Goal: Task Accomplishment & Management: Complete application form

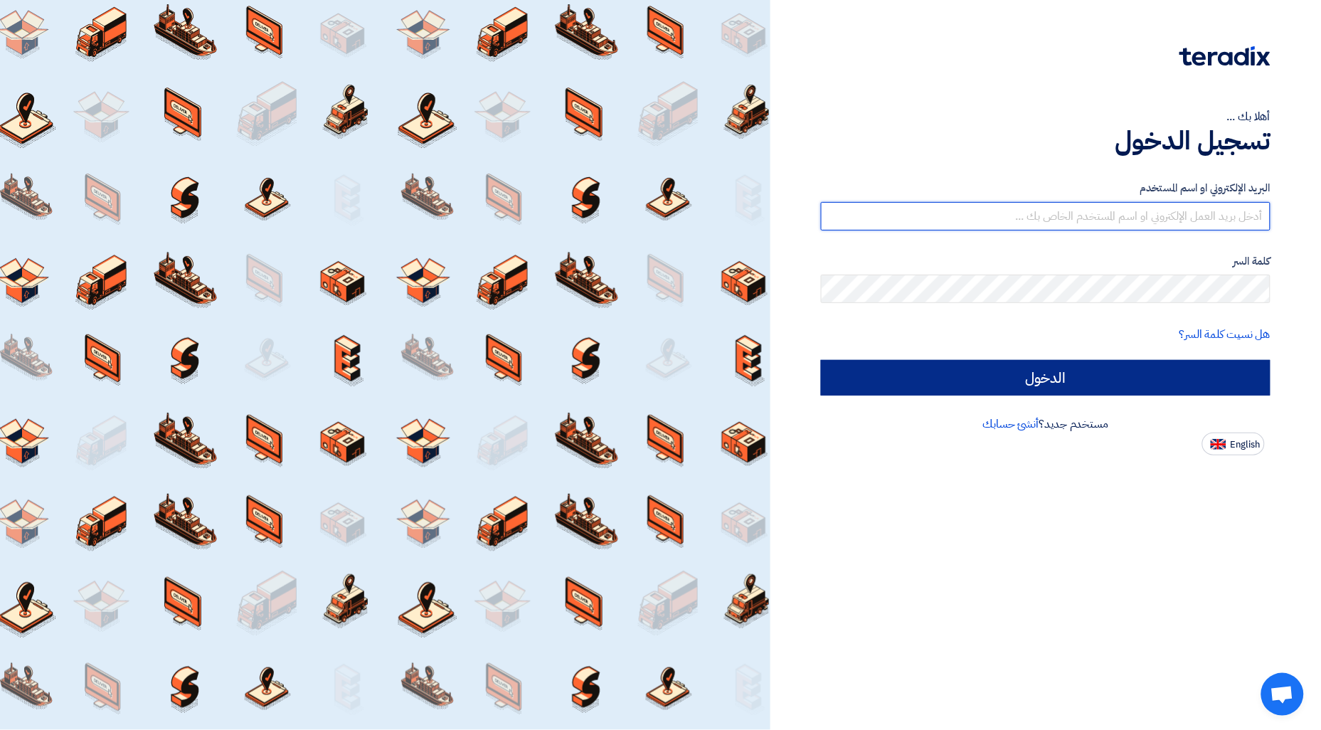
type input "rabicoadel@hotmail.com"
click at [1036, 366] on input "الدخول" at bounding box center [1045, 378] width 449 height 36
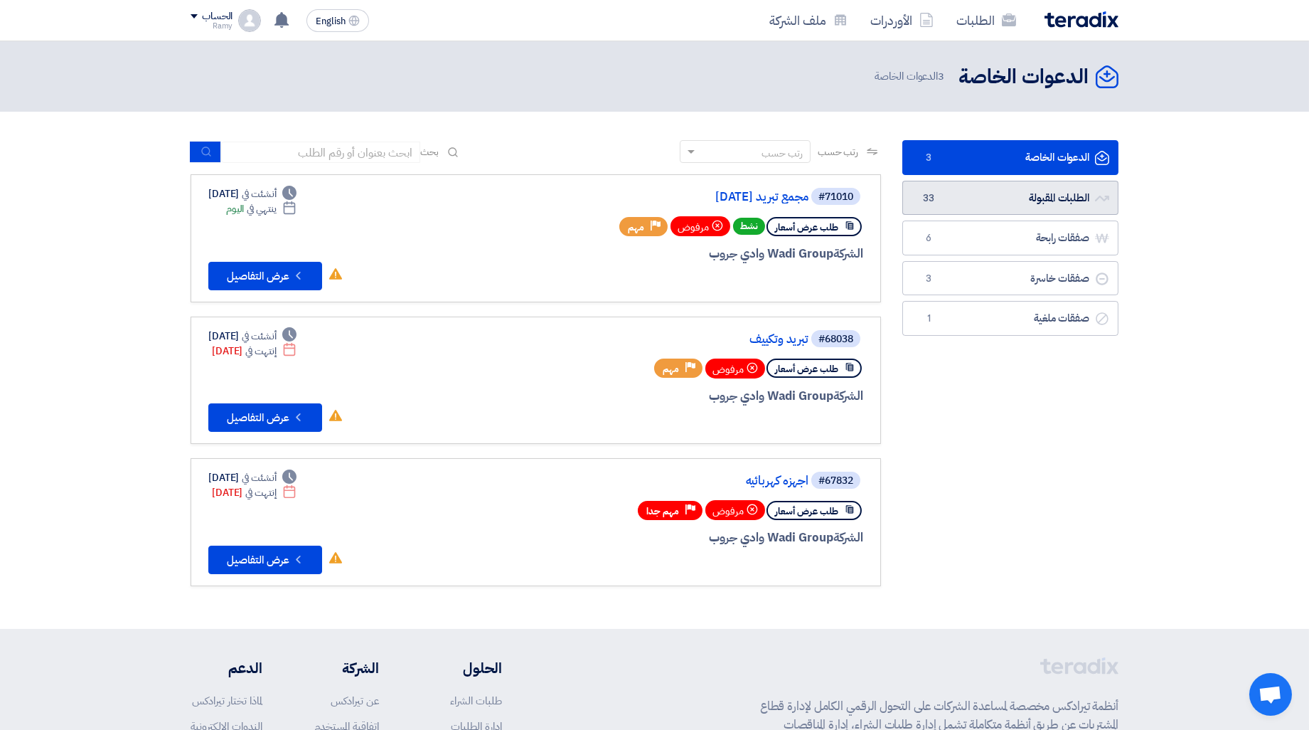
click at [973, 186] on link "الطلبات المقبولة الطلبات المقبولة 33" at bounding box center [1011, 198] width 216 height 35
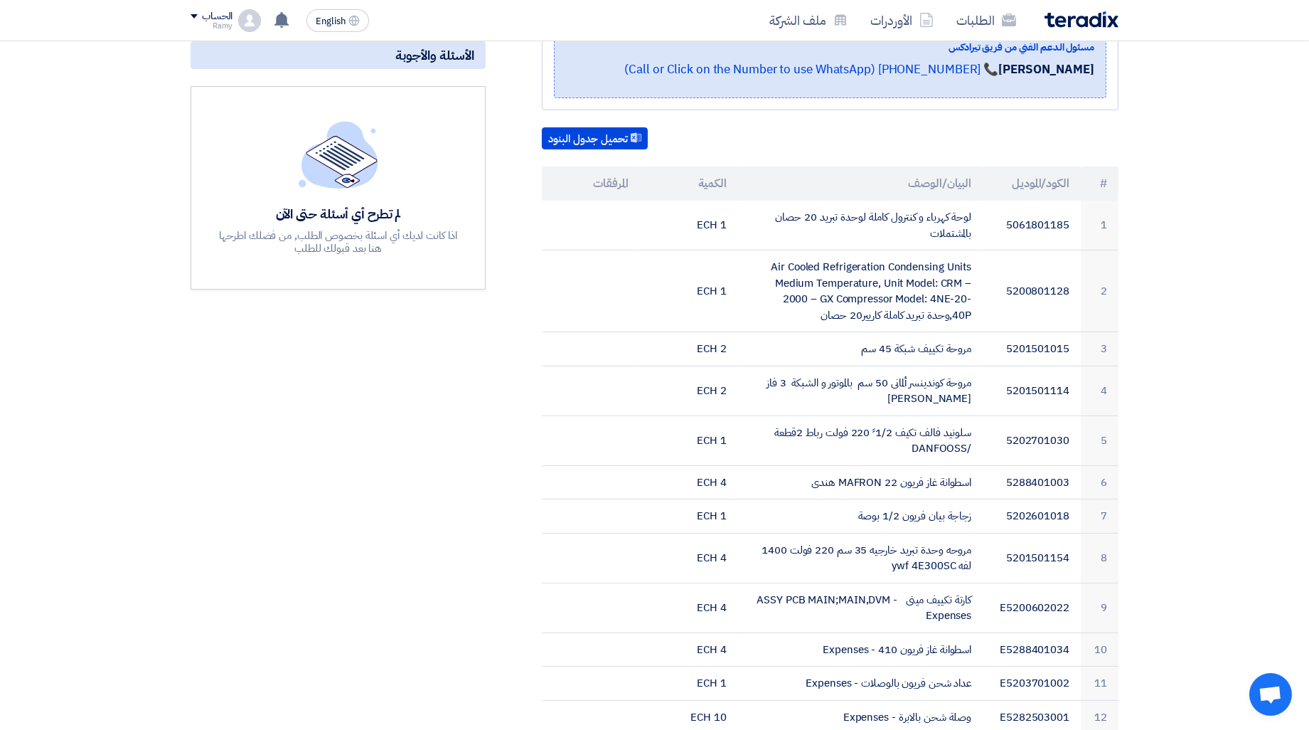
scroll to position [316, 0]
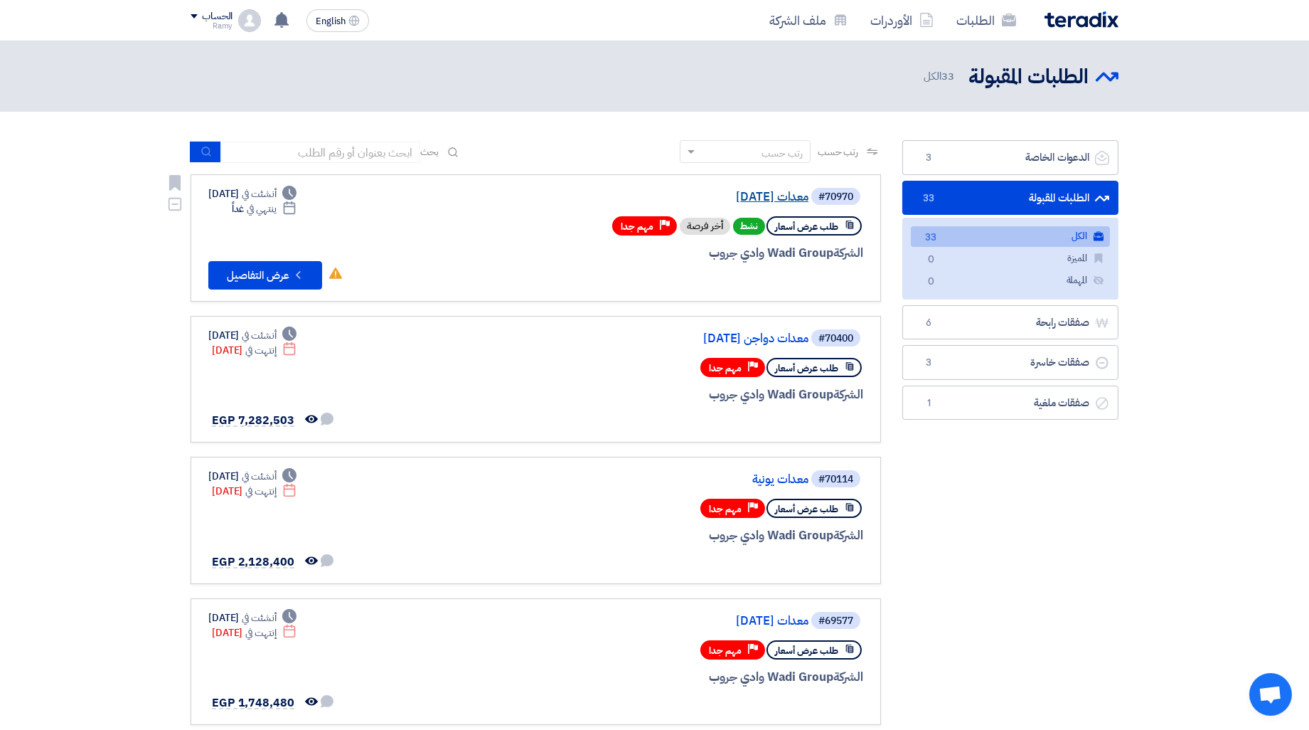
click at [765, 195] on link "معدات [DATE]" at bounding box center [666, 197] width 284 height 13
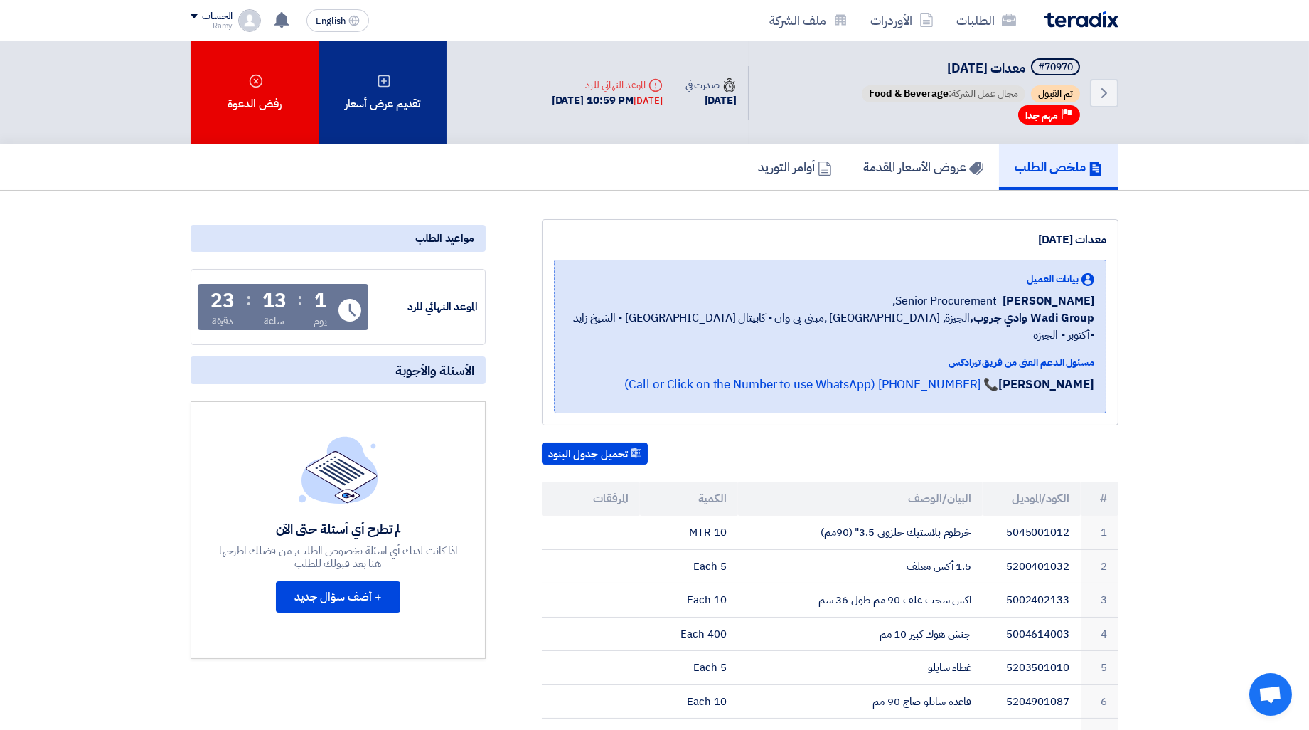
click at [422, 110] on div "تقديم عرض أسعار" at bounding box center [383, 92] width 128 height 103
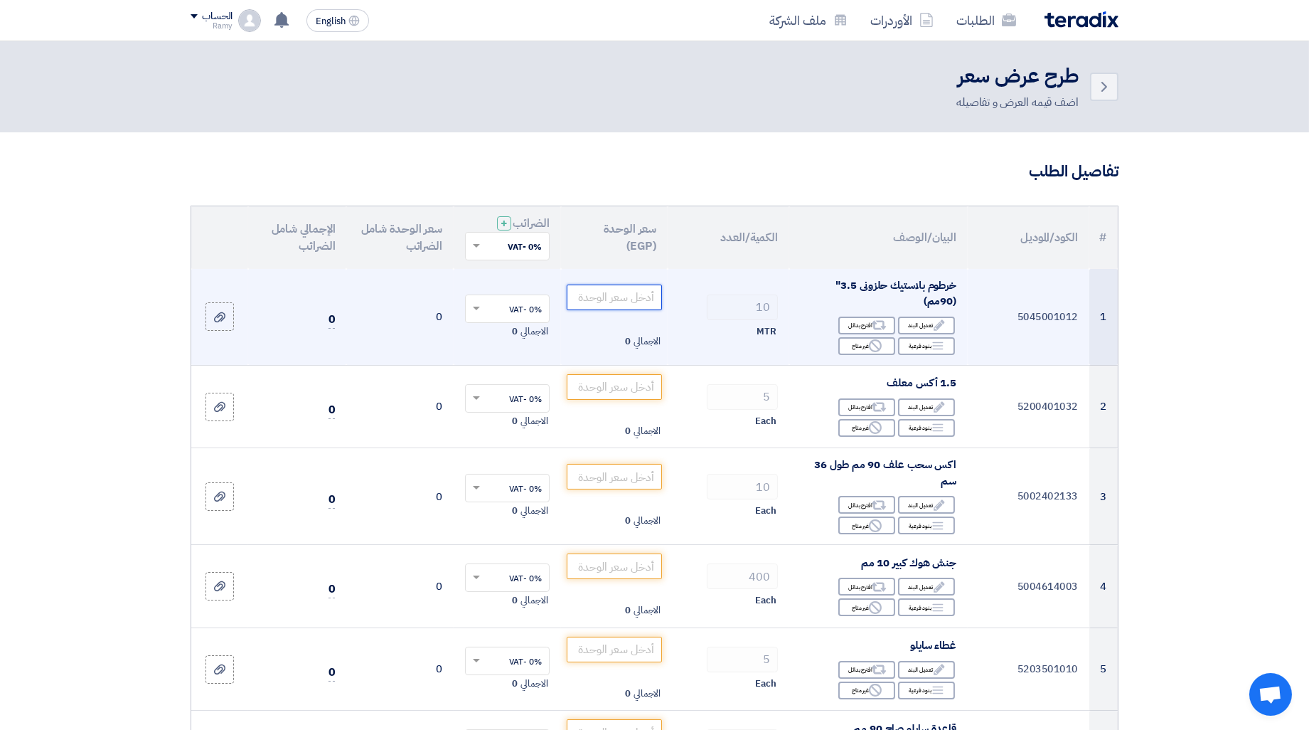
click at [640, 289] on input "number" at bounding box center [615, 297] width 96 height 26
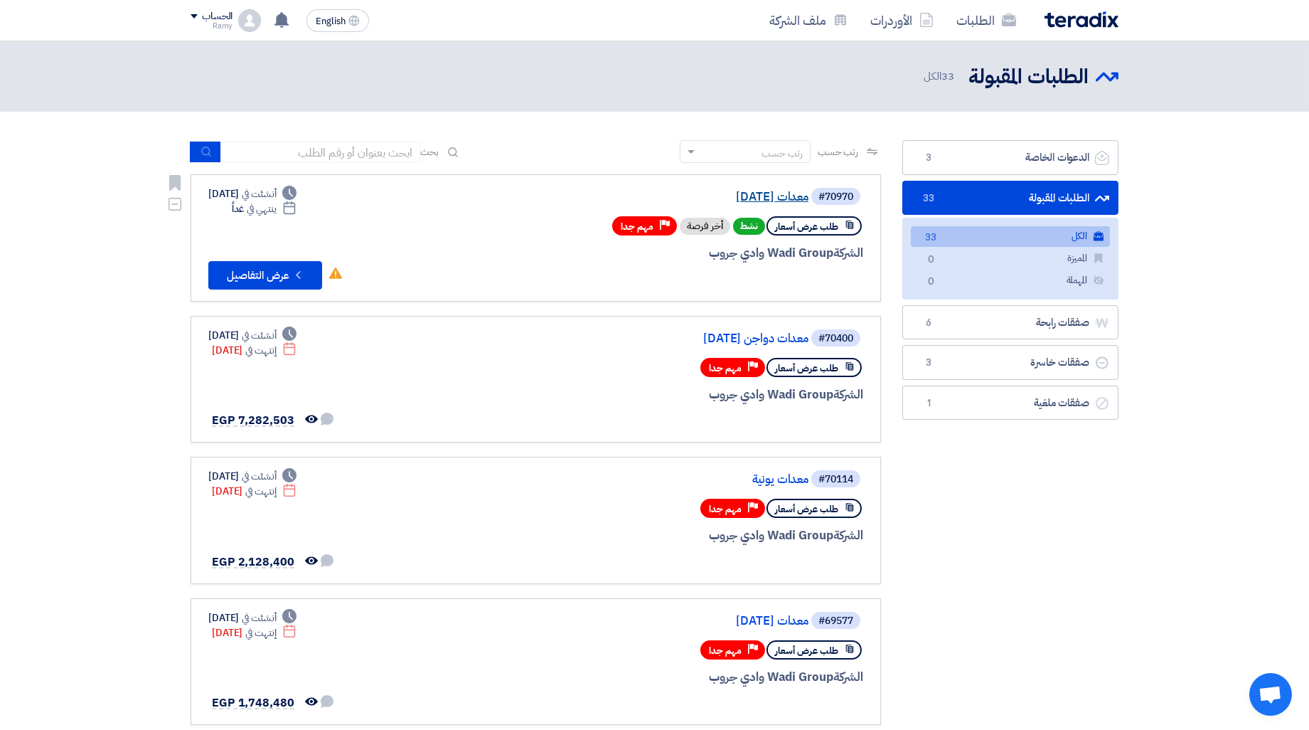
click at [713, 199] on link "معدات [DATE]" at bounding box center [666, 197] width 284 height 13
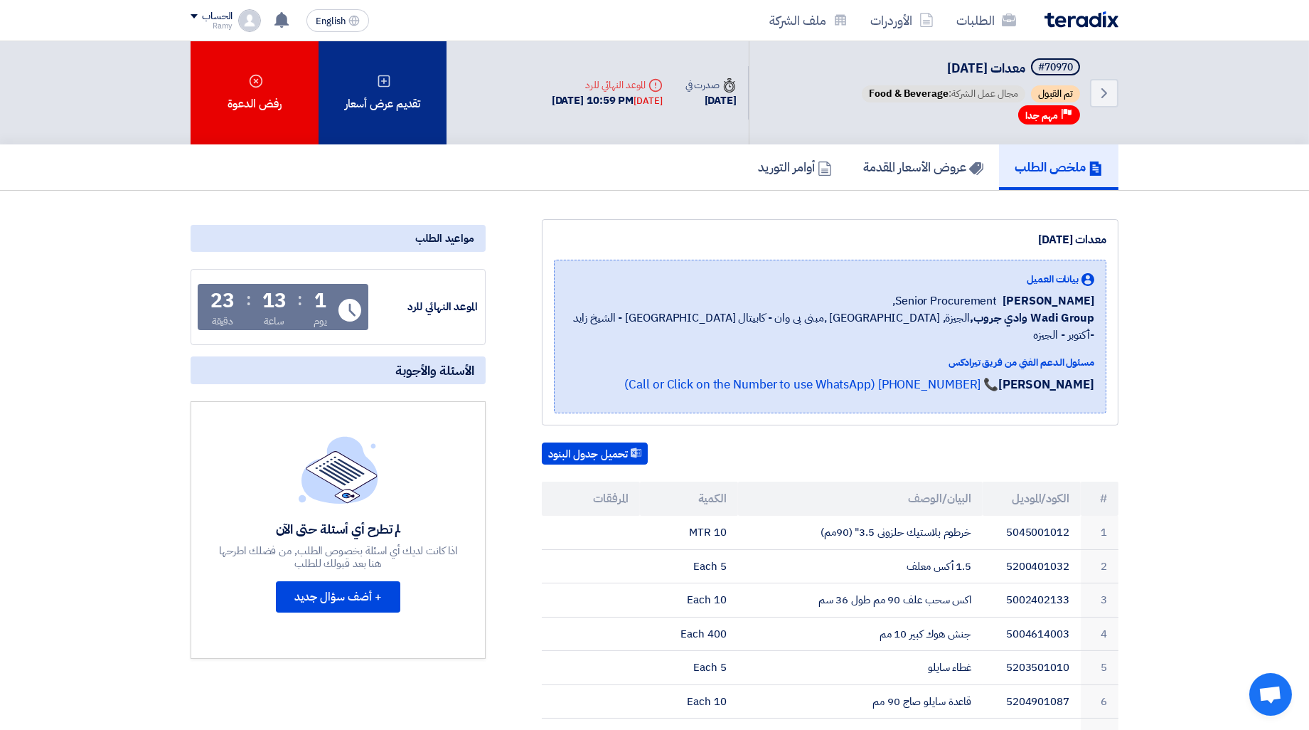
click at [397, 107] on div "تقديم عرض أسعار" at bounding box center [383, 92] width 128 height 103
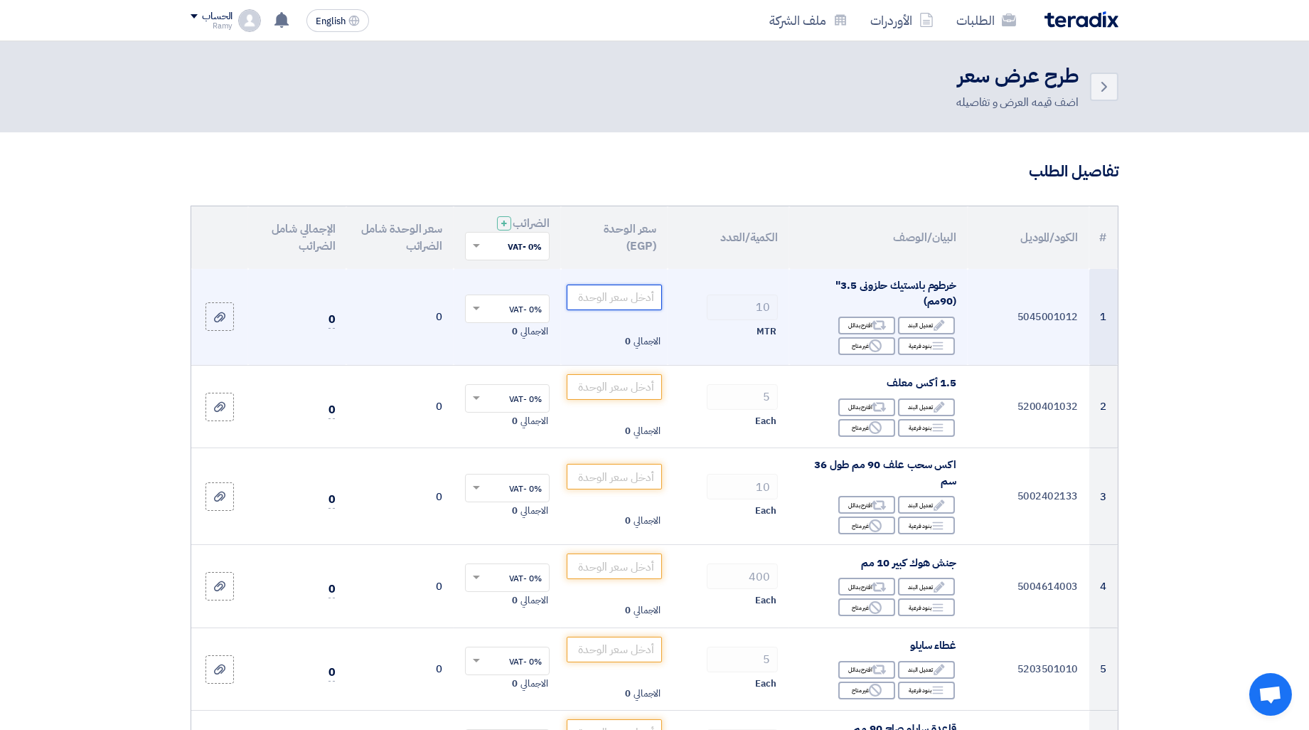
click at [610, 296] on input "number" at bounding box center [615, 297] width 96 height 26
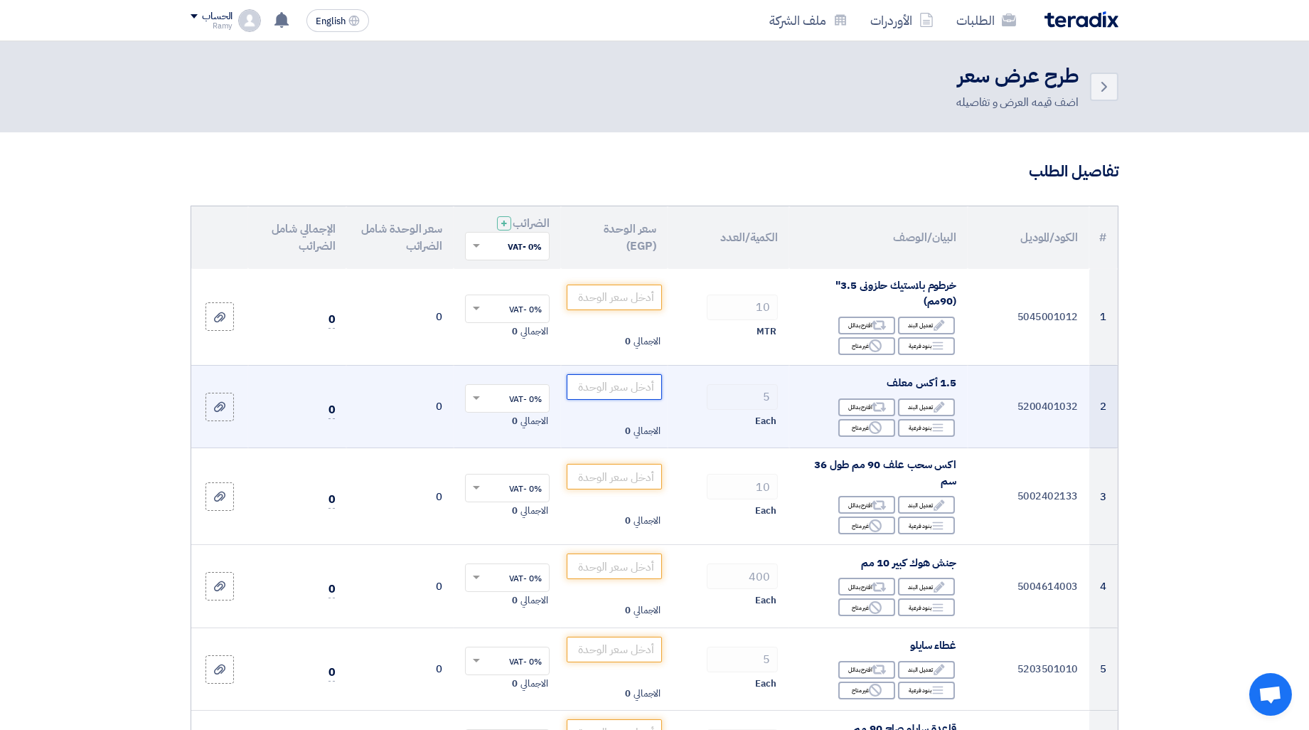
click at [639, 388] on input "number" at bounding box center [615, 387] width 96 height 26
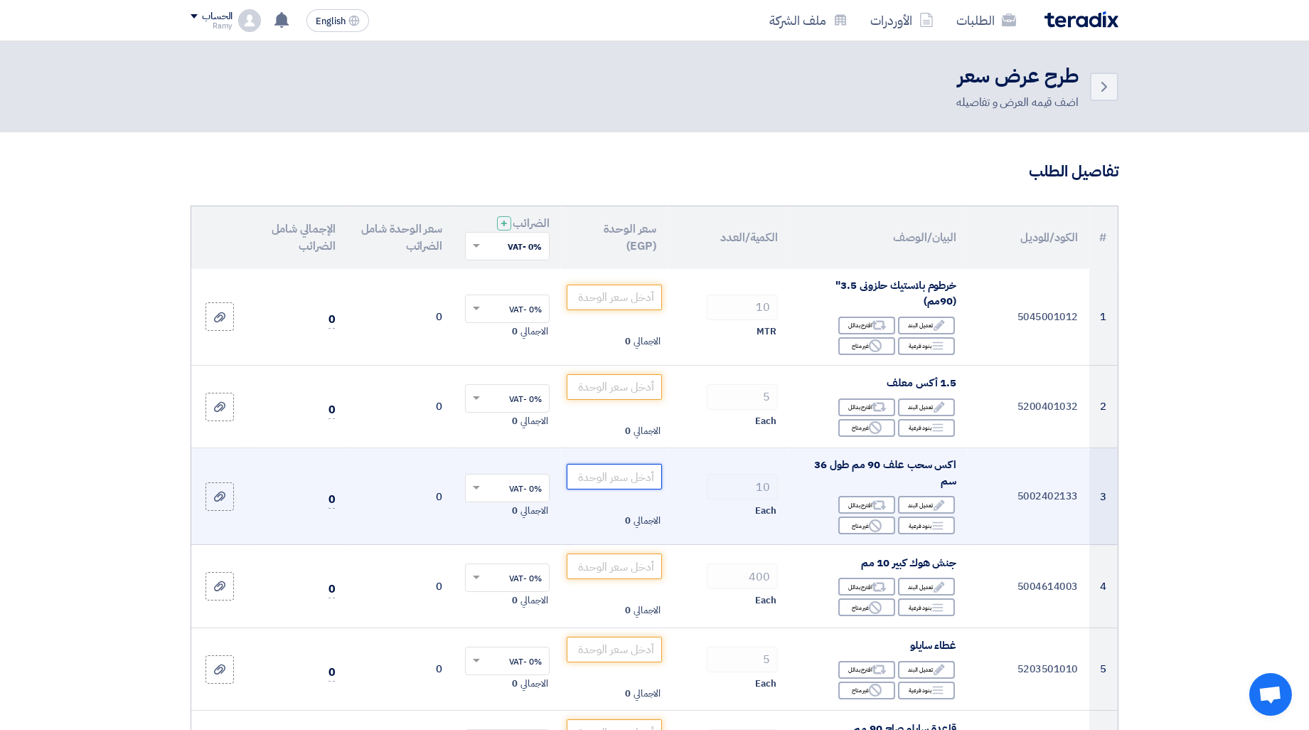
click at [645, 472] on input "number" at bounding box center [615, 477] width 96 height 26
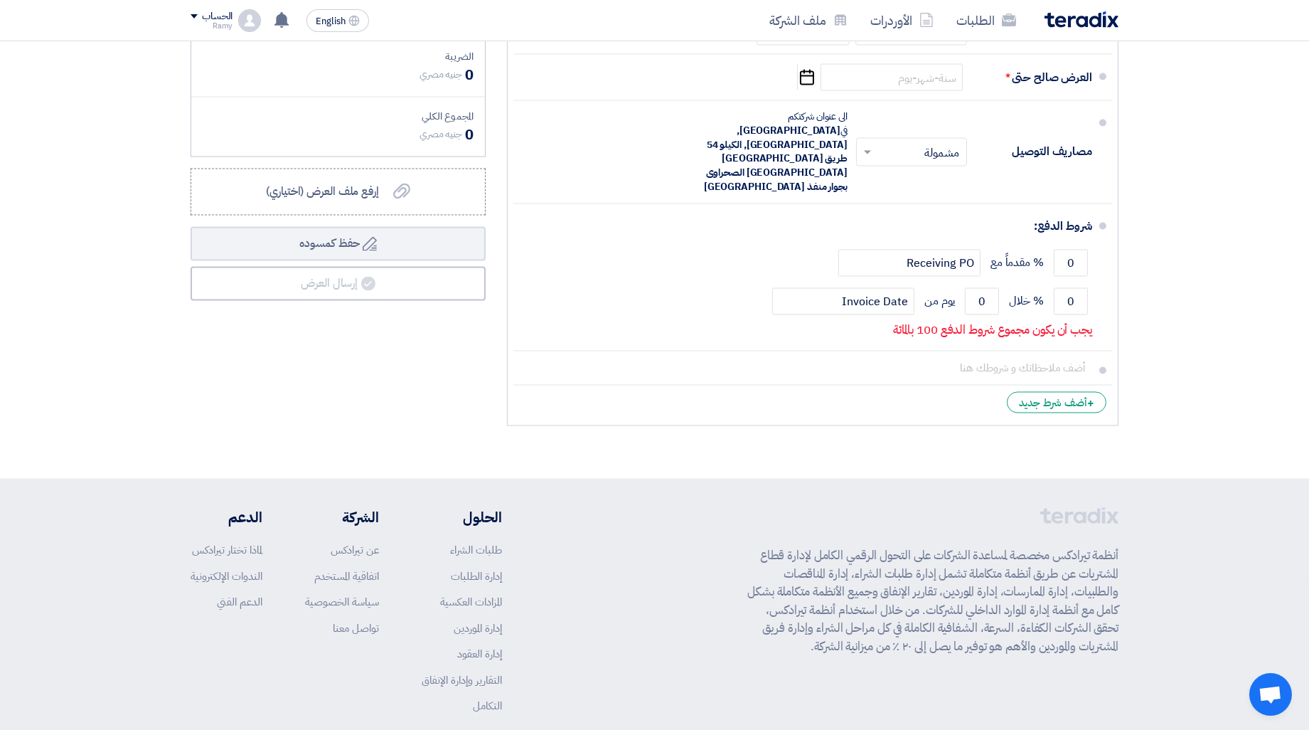
scroll to position [5751, 0]
